Goal: Task Accomplishment & Management: Complete application form

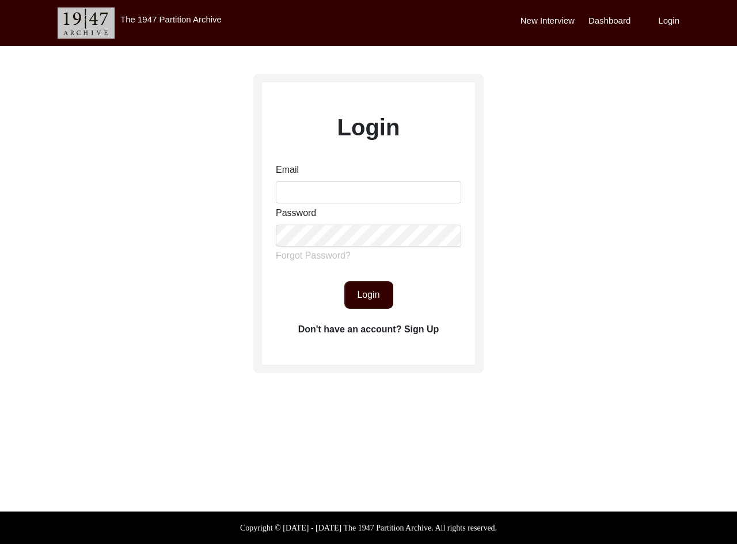
click at [86, 23] on img at bounding box center [86, 22] width 57 height 31
click at [548, 21] on label "New Interview" at bounding box center [548, 20] width 54 height 13
click at [609, 21] on label "Dashboard" at bounding box center [610, 20] width 42 height 13
click at [669, 21] on label "Login" at bounding box center [668, 20] width 21 height 13
click at [313, 256] on label "Forgot Password?" at bounding box center [313, 256] width 75 height 14
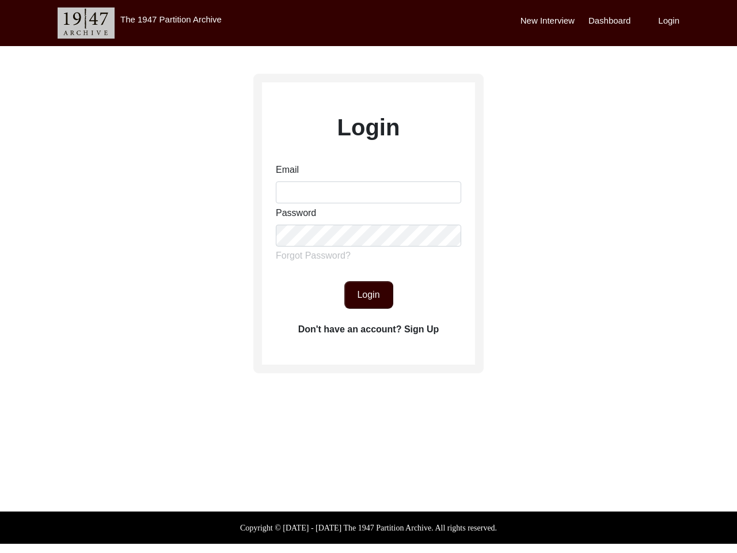
click at [369, 329] on label "Don't have an account? Sign Up" at bounding box center [368, 329] width 141 height 14
